Goal: Information Seeking & Learning: Learn about a topic

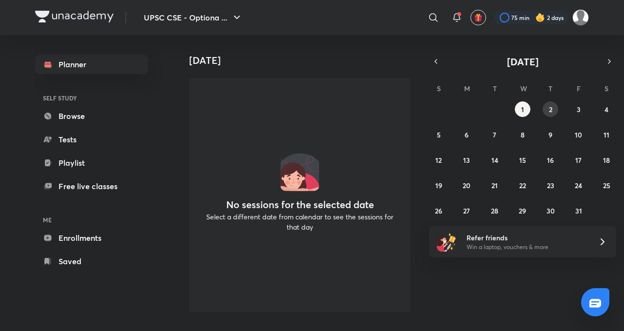
click at [549, 113] on abbr "2" at bounding box center [550, 109] width 3 height 9
click at [578, 110] on abbr "3" at bounding box center [579, 109] width 4 height 9
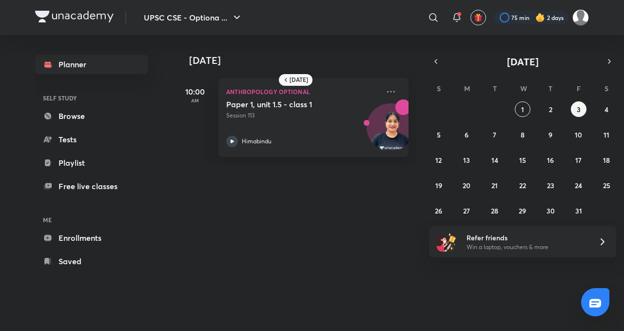
click at [435, 61] on icon "button" at bounding box center [436, 61] width 2 height 4
click at [385, 92] on icon at bounding box center [391, 92] width 12 height 12
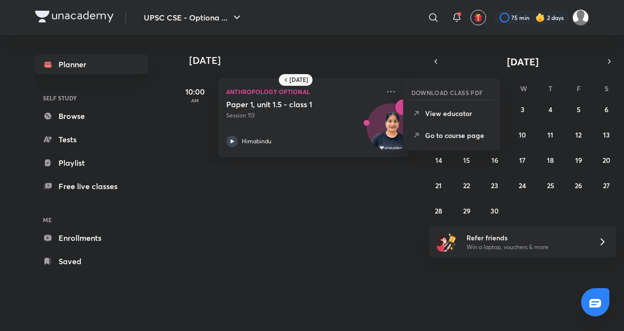
click at [472, 135] on p "Go to course page" at bounding box center [458, 135] width 67 height 10
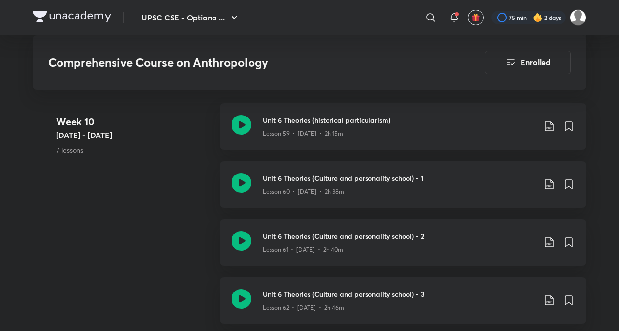
scroll to position [4344, 0]
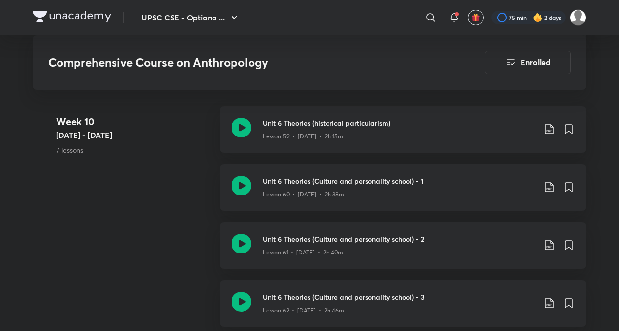
click at [242, 133] on icon at bounding box center [240, 127] width 19 height 19
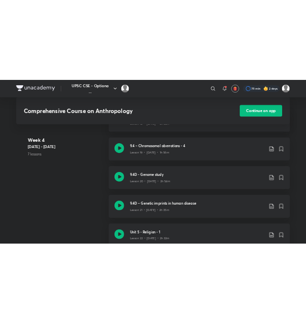
scroll to position [1797, 0]
